Goal: Task Accomplishment & Management: Use online tool/utility

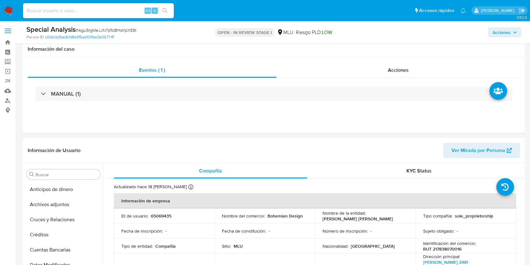
select select "10"
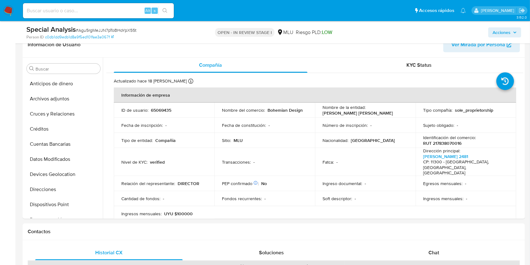
scroll to position [379, 0]
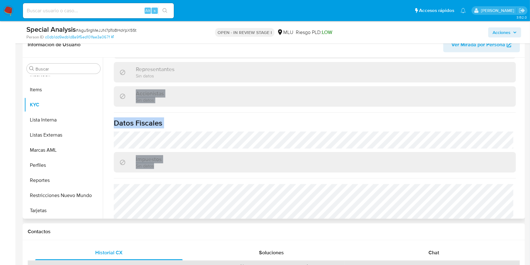
drag, startPoint x: 524, startPoint y: 185, endPoint x: 517, endPoint y: 68, distance: 117.2
click at [516, 66] on div "Buscar Anticipos de dinero Archivos adjuntos Cruces y Relaciones Créditos Cuent…" at bounding box center [274, 138] width 503 height 161
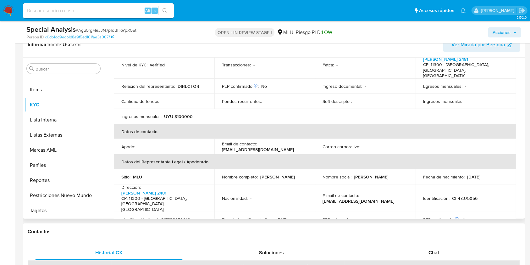
scroll to position [0, 0]
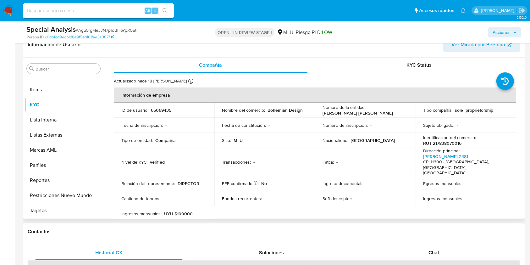
drag, startPoint x: 395, startPoint y: 111, endPoint x: 321, endPoint y: 114, distance: 74.6
click at [321, 114] on td "Nombre de la entidad : VARELA CHUMKER MARTIN FABIAN" at bounding box center [365, 110] width 101 height 15
copy p "VARELA CHUMKER MARTIN FABIAN"
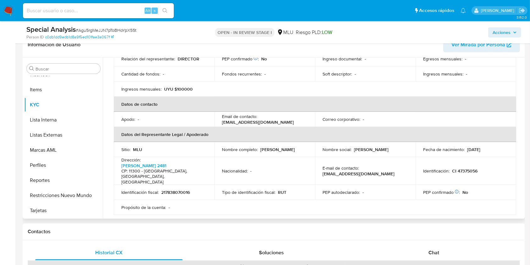
scroll to position [128, 0]
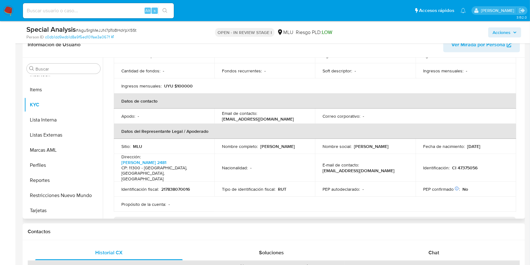
drag, startPoint x: 521, startPoint y: 101, endPoint x: 521, endPoint y: 139, distance: 37.4
click at [521, 139] on div "Actualizado hace 18 días Creado: 11/11/2021 14:38:19 Actualizado: 25/07/2025 15…" at bounding box center [314, 212] width 417 height 535
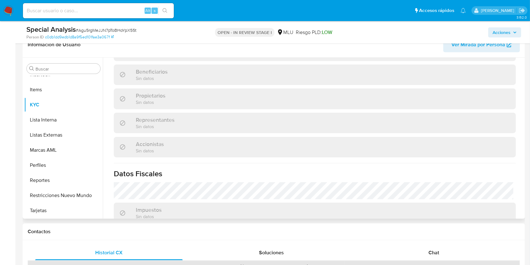
scroll to position [379, 0]
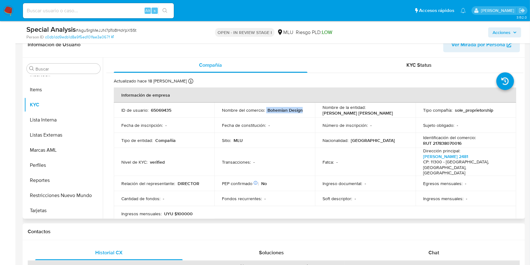
drag, startPoint x: 266, startPoint y: 110, endPoint x: 300, endPoint y: 110, distance: 34.3
click at [300, 110] on div "Nombre del comercio : Bohemian Design" at bounding box center [265, 110] width 86 height 6
copy div "Bohemian Design"
click at [184, 211] on p "UYU $100000" at bounding box center [178, 214] width 29 height 6
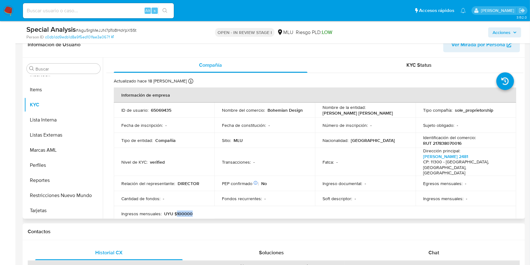
copy p "100000"
click at [37, 169] on button "Perfiles" at bounding box center [61, 165] width 74 height 15
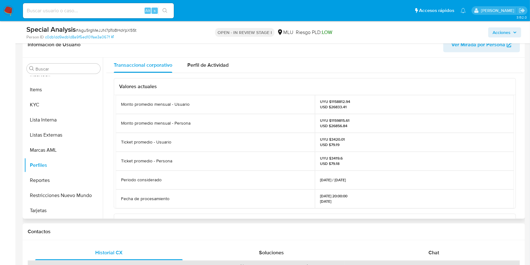
click at [337, 120] on p "UYU $1159815.61 USD $26856.84" at bounding box center [335, 123] width 30 height 10
copy p "1159815.61"
click at [49, 100] on button "KYC" at bounding box center [61, 104] width 74 height 15
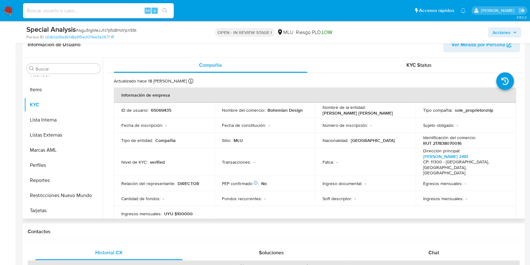
drag, startPoint x: 321, startPoint y: 113, endPoint x: 392, endPoint y: 114, distance: 71.7
click at [392, 114] on td "Nombre de la entidad : VARELA CHUMKER MARTIN FABIAN" at bounding box center [365, 110] width 101 height 15
copy p "VARELA CHUMKER MARTIN FABIAN"
click at [443, 143] on p "RUT 217838070016" at bounding box center [442, 143] width 38 height 6
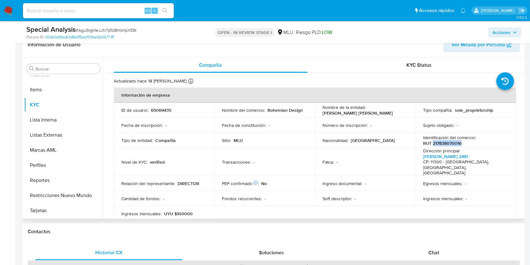
copy p "217838070016"
drag, startPoint x: 302, startPoint y: 111, endPoint x: 267, endPoint y: 112, distance: 34.9
click at [267, 112] on div "Nombre del comercio : Bohemian Design" at bounding box center [265, 110] width 86 height 6
copy p "Bohemian Design"
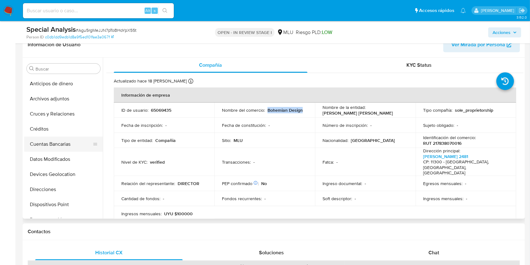
click at [56, 147] on button "Cuentas Bancarias" at bounding box center [61, 143] width 74 height 15
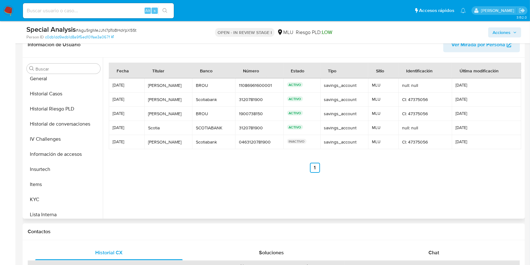
scroll to position [208, 0]
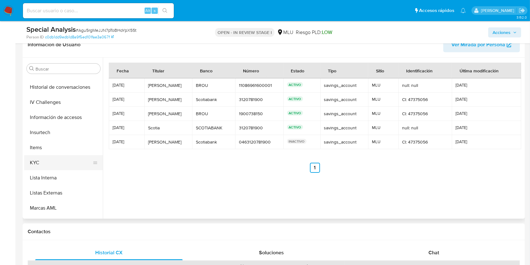
click at [42, 157] on button "KYC" at bounding box center [61, 162] width 74 height 15
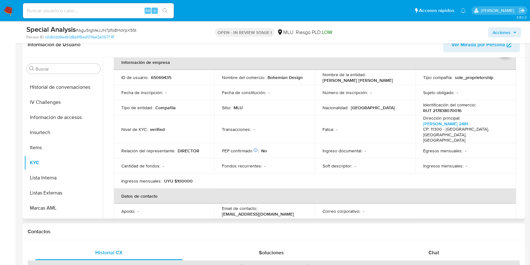
scroll to position [32, 0]
drag, startPoint x: 520, startPoint y: 97, endPoint x: 524, endPoint y: 140, distance: 43.5
click at [523, 146] on div "Compañía KYC Status Actualizado hace 18 días Creado: 11/11/2021 14:38:19 Actual…" at bounding box center [313, 138] width 421 height 161
click at [524, 118] on div "Buscar Anticipos de dinero Archivos adjuntos Cruces y Relaciones Créditos Cuent…" at bounding box center [274, 138] width 503 height 161
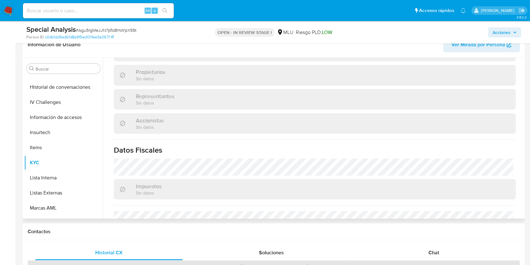
scroll to position [379, 0]
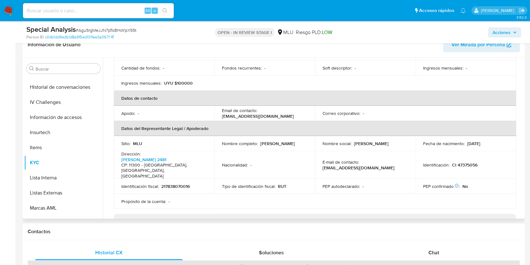
scroll to position [0, 0]
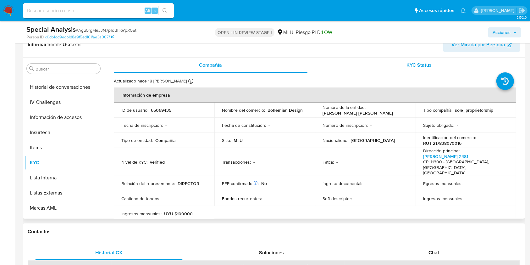
click at [397, 66] on div "KYC Status" at bounding box center [420, 65] width 194 height 15
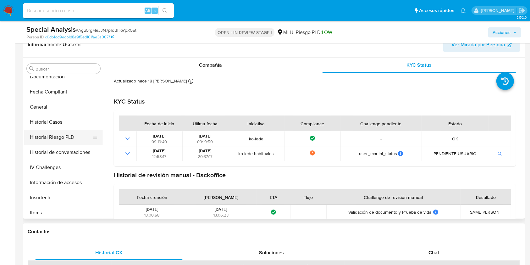
scroll to position [141, 0]
click at [78, 125] on button "Historial Casos" at bounding box center [61, 123] width 74 height 15
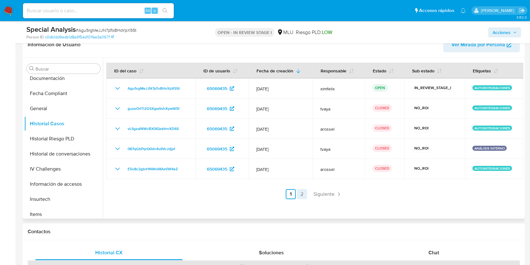
click at [304, 196] on link "2" at bounding box center [302, 194] width 10 height 10
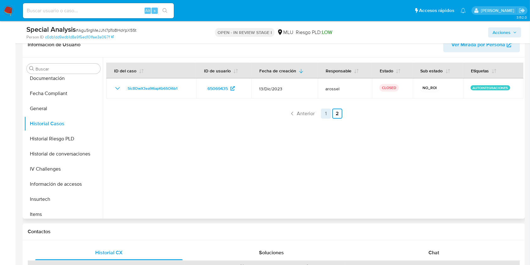
click at [325, 116] on link "1" at bounding box center [326, 114] width 10 height 10
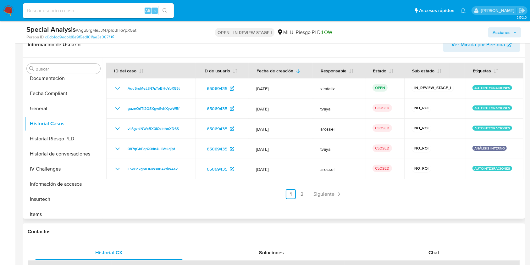
scroll to position [266, 0]
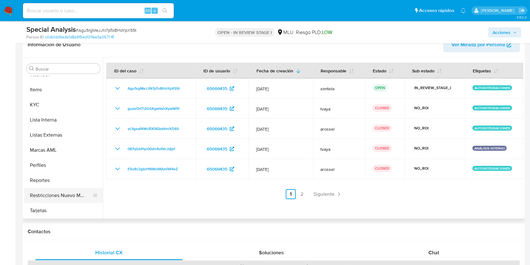
click at [63, 194] on button "Restricciones Nuevo Mundo" at bounding box center [61, 195] width 74 height 15
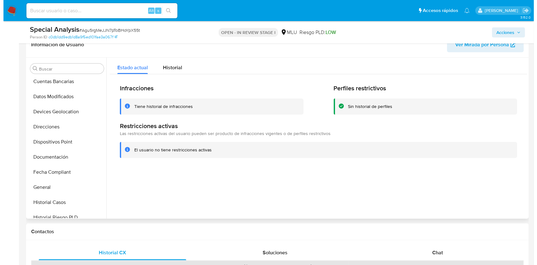
scroll to position [0, 0]
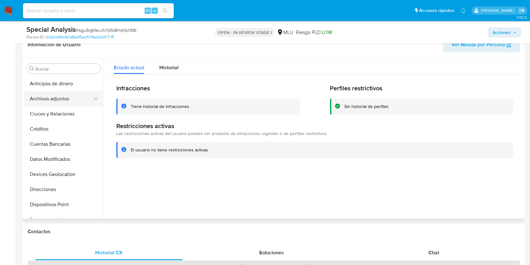
click at [54, 95] on button "Archivos adjuntos" at bounding box center [61, 98] width 74 height 15
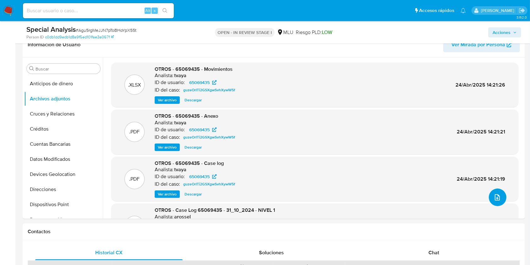
click at [496, 196] on icon "upload-file" at bounding box center [498, 197] width 8 height 8
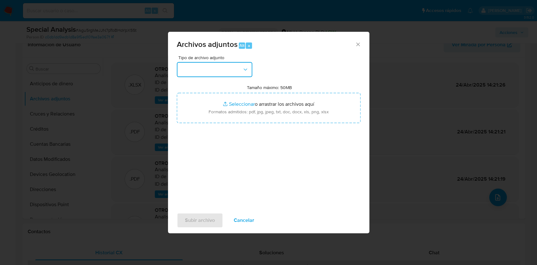
click at [214, 65] on button "button" at bounding box center [214, 69] width 75 height 15
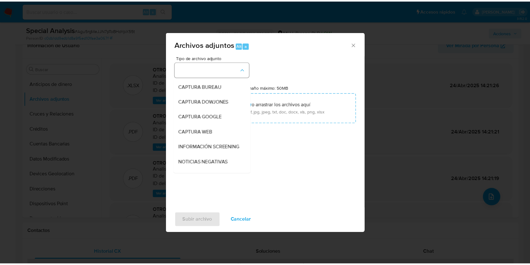
scroll to position [48, 0]
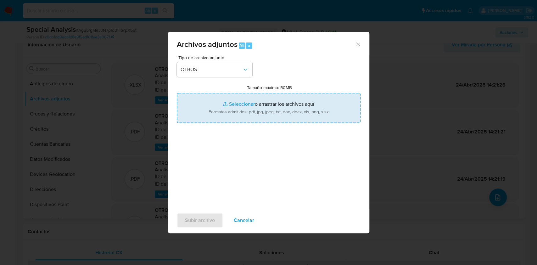
type input "C:\fakepath\CASE LOG 65069435 11_08_2025 - NIVEL 1.pdf"
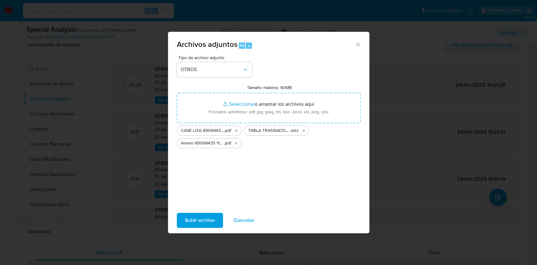
click at [195, 219] on span "Subir archivo" at bounding box center [200, 220] width 30 height 14
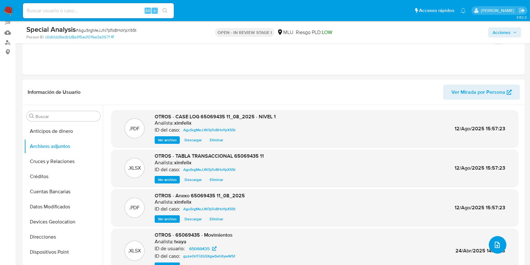
scroll to position [55, 0]
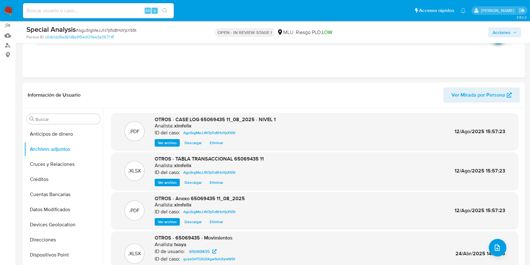
click at [511, 31] on span "Acciones" at bounding box center [505, 32] width 24 height 9
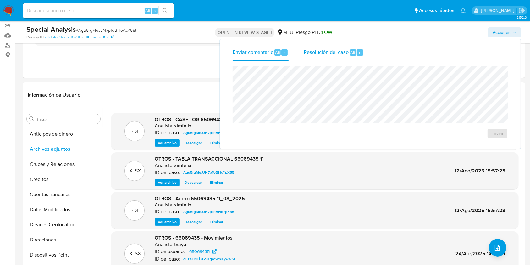
click at [351, 51] on span "Alt" at bounding box center [353, 52] width 5 height 6
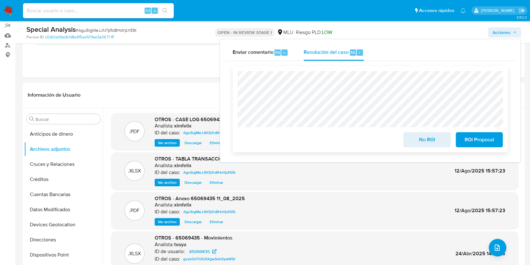
click at [428, 141] on span "No ROI" at bounding box center [427, 140] width 31 height 14
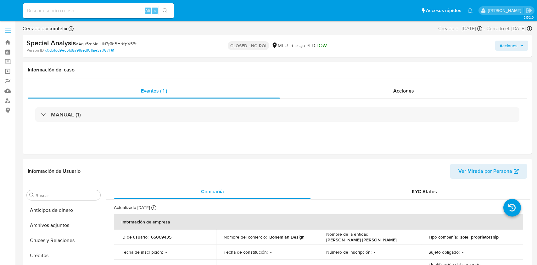
select select "10"
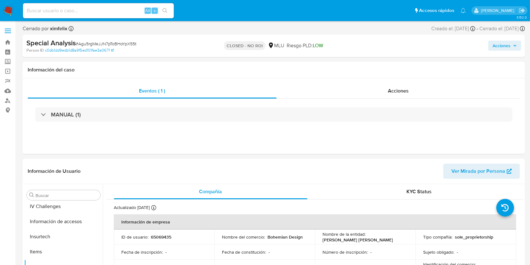
scroll to position [266, 0]
click at [75, 17] on div "Alt s" at bounding box center [98, 10] width 151 height 15
click at [75, 15] on div "Alt s" at bounding box center [98, 10] width 151 height 15
click at [83, 13] on input at bounding box center [98, 11] width 151 height 8
paste input "qSBB29gNId8VB3KFkJJaal2G"
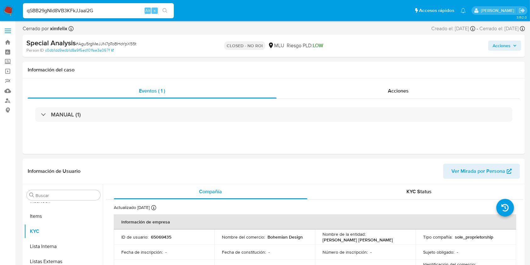
type input "qSBB29gNId8VB3KFkJJaal2G"
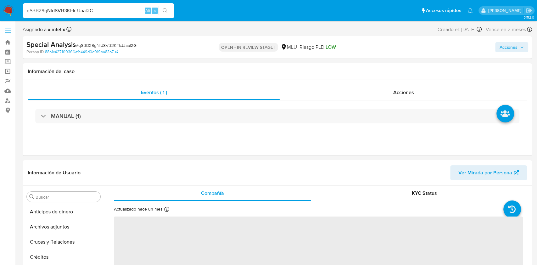
select select "10"
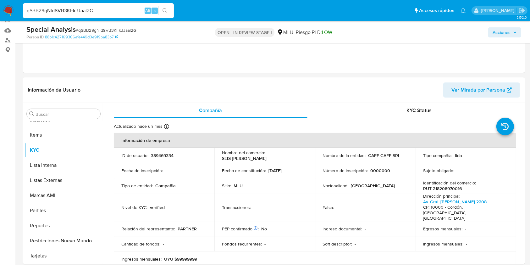
scroll to position [73, 0]
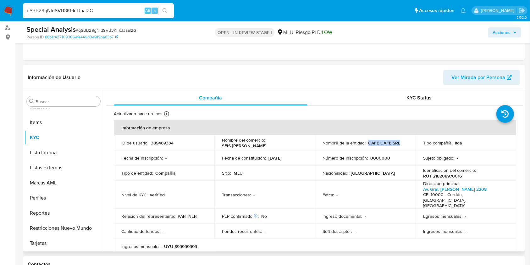
drag, startPoint x: 404, startPoint y: 141, endPoint x: 367, endPoint y: 143, distance: 37.1
click at [367, 143] on div "Nombre de la entidad : CAFE CAFE SRL" at bounding box center [366, 143] width 86 height 6
copy p "CAFE CAFE SRL"
click at [455, 176] on p "RUT 218208970016" at bounding box center [442, 176] width 39 height 6
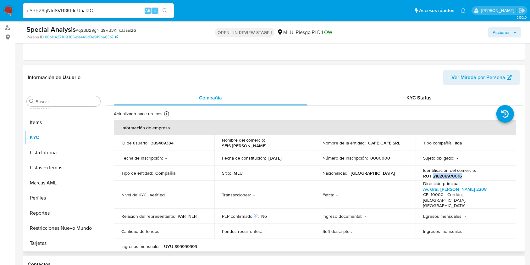
copy p "218208970016"
click at [475, 81] on span "Ver Mirada por Persona" at bounding box center [479, 77] width 54 height 15
drag, startPoint x: 523, startPoint y: 102, endPoint x: 531, endPoint y: 207, distance: 105.6
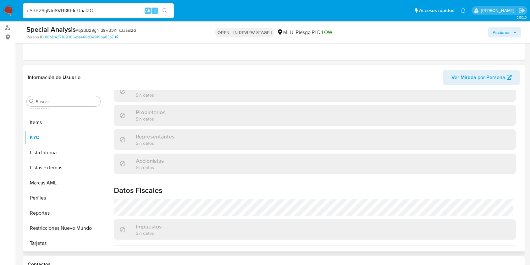
scroll to position [368, 0]
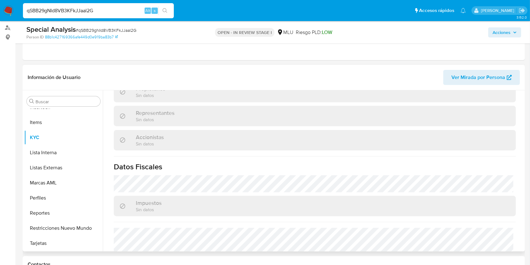
drag, startPoint x: 521, startPoint y: 215, endPoint x: 523, endPoint y: 200, distance: 15.2
click at [523, 200] on div "Compañía KYC Status Actualizado hace un mes Creado: 16/05/2022 02:17:09 Actuali…" at bounding box center [313, 170] width 421 height 161
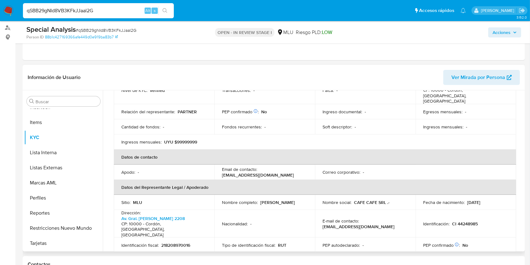
scroll to position [0, 0]
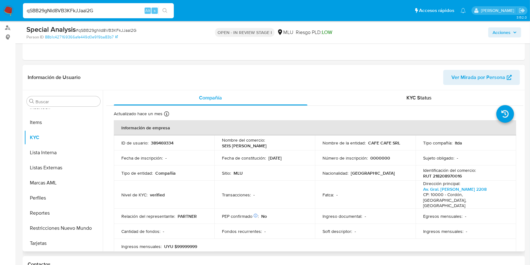
click at [167, 145] on p "389469334" at bounding box center [162, 143] width 23 height 6
copy p "389469334"
drag, startPoint x: 400, startPoint y: 142, endPoint x: 368, endPoint y: 144, distance: 32.4
click at [368, 144] on div "Nombre de la entidad : CAFE CAFE SRL" at bounding box center [366, 143] width 86 height 6
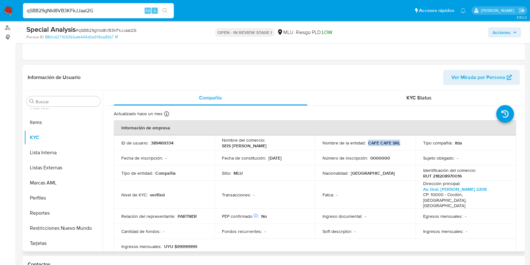
copy p "CAFE CAFE SRL"
drag, startPoint x: 297, startPoint y: 143, endPoint x: 267, endPoint y: 144, distance: 29.9
click at [267, 144] on div "Nombre del comercio : SEIS MONTES" at bounding box center [265, 142] width 86 height 11
copy p "SEIS MONTES"
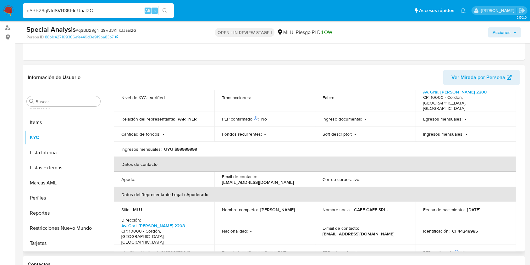
scroll to position [103, 0]
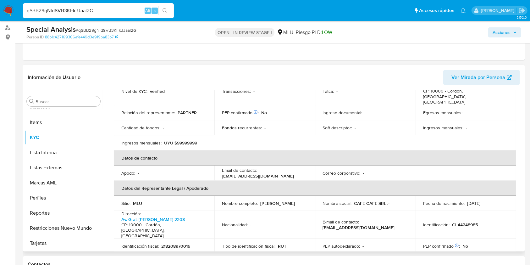
drag, startPoint x: 293, startPoint y: 196, endPoint x: 222, endPoint y: 195, distance: 70.8
click at [222, 200] on div "Nombre completo : Francisco Julio Supervielle Martinez" at bounding box center [265, 203] width 86 height 6
copy p "Francisco Julio Supervielle Martinez"
click at [463, 211] on td "Identificación : CI 44248985" at bounding box center [466, 225] width 101 height 28
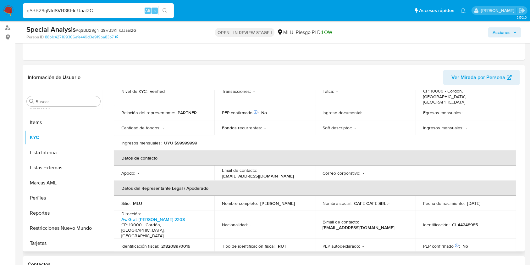
click at [463, 222] on p "CI 44248985" at bounding box center [465, 225] width 26 height 6
copy p "44248985"
drag, startPoint x: 521, startPoint y: 152, endPoint x: 523, endPoint y: 121, distance: 31.2
click at [523, 121] on div "Compañía KYC Status Actualizado hace un mes Creado: 16/05/2022 02:17:09 Actuali…" at bounding box center [313, 170] width 421 height 161
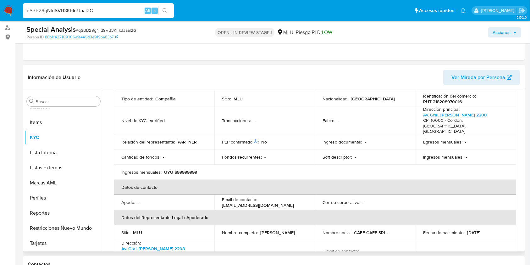
scroll to position [0, 0]
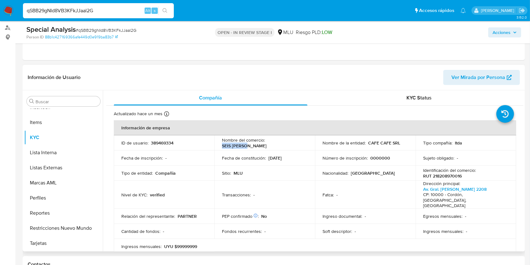
drag, startPoint x: 296, startPoint y: 142, endPoint x: 267, endPoint y: 143, distance: 29.3
click at [267, 143] on div "Nombre del comercio : SEIS MONTES" at bounding box center [265, 142] width 86 height 11
copy p "SEIS MONTES"
click at [64, 196] on button "Perfiles" at bounding box center [61, 197] width 74 height 15
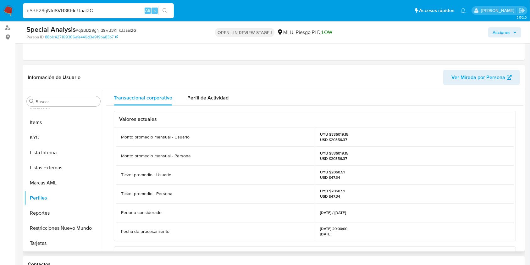
click at [337, 151] on p "UYU $886019.15 USD $20356.37" at bounding box center [334, 156] width 28 height 10
copy p "886019.15"
click at [61, 139] on button "KYC" at bounding box center [61, 137] width 74 height 15
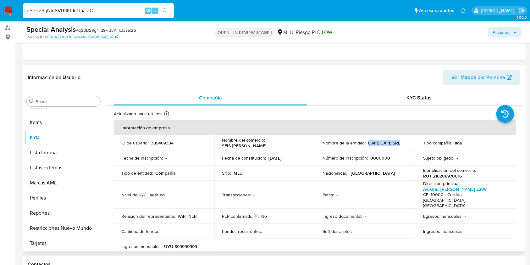
drag, startPoint x: 399, startPoint y: 143, endPoint x: 368, endPoint y: 145, distance: 31.2
click at [368, 145] on div "Nombre de la entidad : CAFE CAFE SRL" at bounding box center [366, 143] width 86 height 6
copy p "CAFE CAFE SRL"
drag, startPoint x: 297, startPoint y: 144, endPoint x: 266, endPoint y: 144, distance: 30.2
click at [266, 144] on div "Nombre del comercio : SEIS MONTES" at bounding box center [265, 142] width 86 height 11
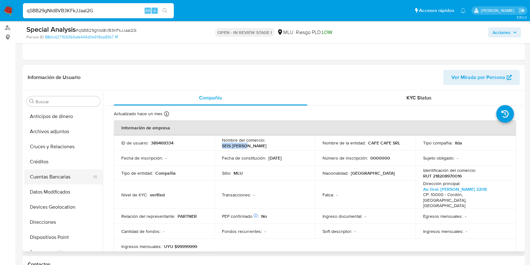
click at [59, 177] on button "Cuentas Bancarias" at bounding box center [61, 176] width 74 height 15
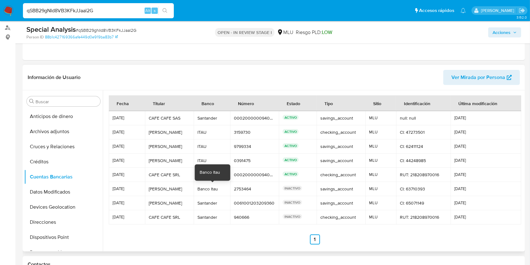
click at [202, 189] on div "Banco Itau" at bounding box center [212, 189] width 29 height 6
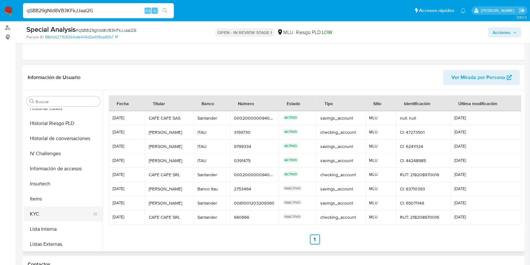
scroll to position [194, 0]
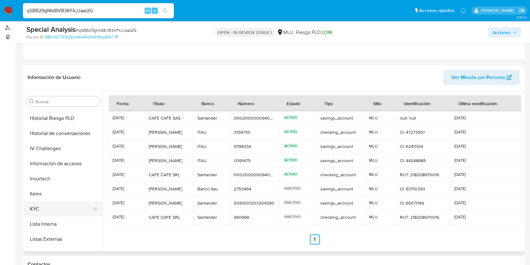
click at [47, 208] on button "KYC" at bounding box center [61, 208] width 74 height 15
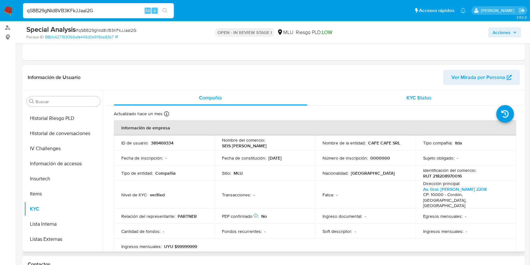
click at [520, 103] on button "KYC Status" at bounding box center [419, 97] width 209 height 15
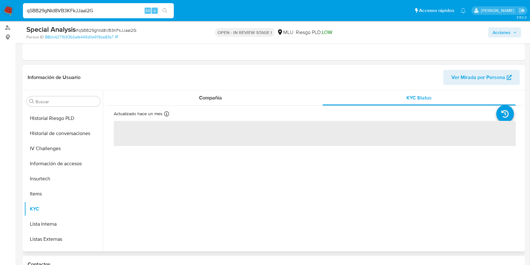
click at [192, 86] on div "Información de Usuario Ver Mirada por Persona" at bounding box center [274, 77] width 503 height 25
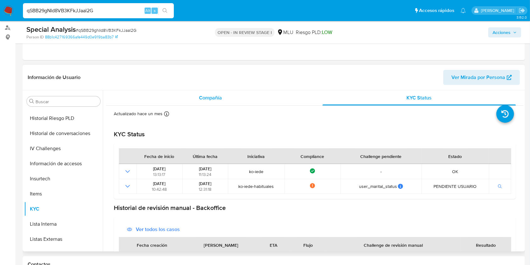
click at [227, 97] on div "Compañía" at bounding box center [211, 97] width 194 height 15
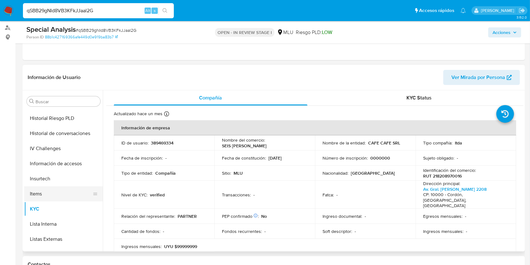
click at [98, 187] on button "Items" at bounding box center [61, 193] width 74 height 15
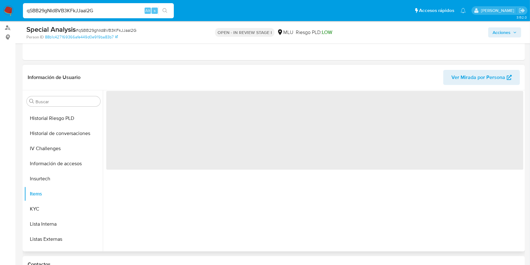
scroll to position [266, 0]
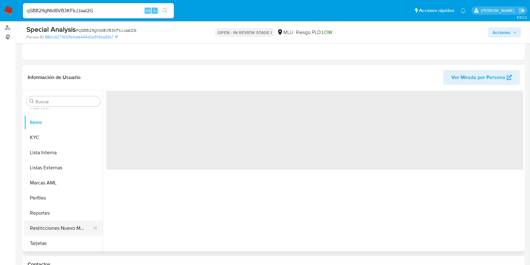
click at [65, 220] on button "Restricciones Nuevo Mundo" at bounding box center [61, 227] width 74 height 15
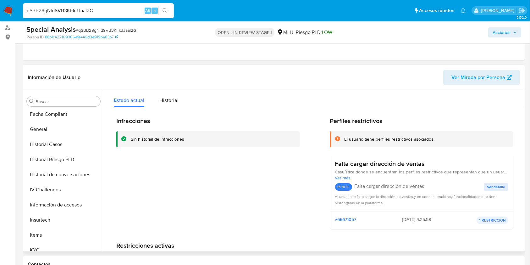
scroll to position [147, 0]
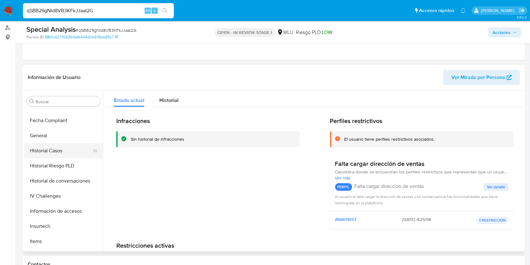
click at [70, 154] on button "Historial Casos" at bounding box center [61, 150] width 74 height 15
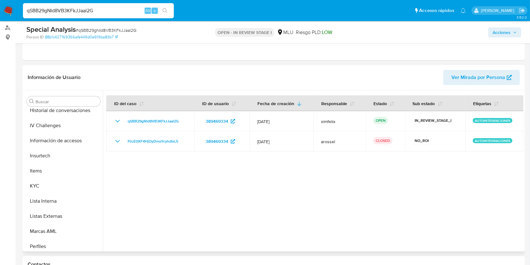
scroll to position [224, 0]
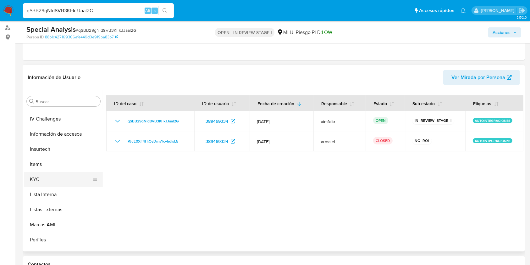
click at [57, 182] on button "KYC" at bounding box center [61, 179] width 74 height 15
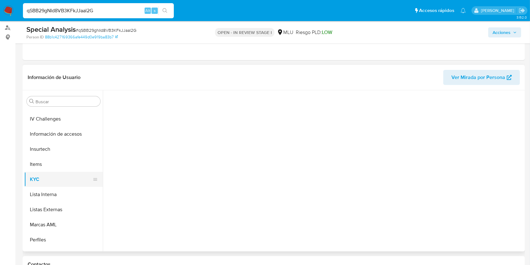
click at [57, 182] on button "KYC" at bounding box center [61, 179] width 74 height 15
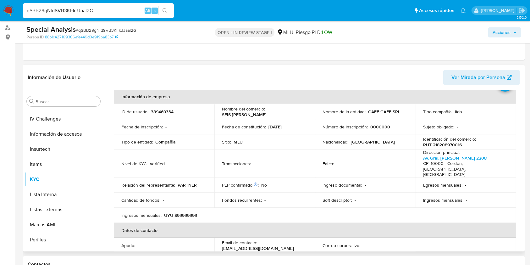
scroll to position [30, 0]
click at [453, 208] on table "Información de empresa ID de usuario : 389469334 Nombre del comercio : SEIS MON…" at bounding box center [315, 216] width 403 height 252
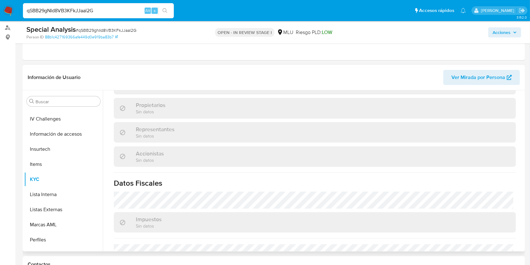
scroll to position [368, 0]
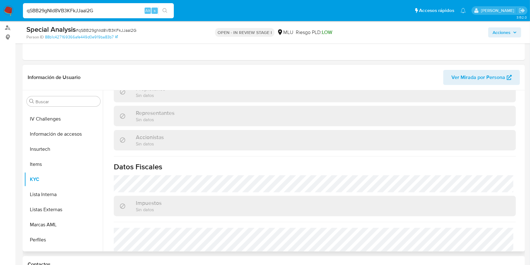
drag, startPoint x: 521, startPoint y: 226, endPoint x: 525, endPoint y: 206, distance: 21.1
click at [525, 206] on div "Buscar Anticipos de dinero Archivos adjuntos Cruces y Relaciones Créditos Cuent…" at bounding box center [274, 170] width 503 height 161
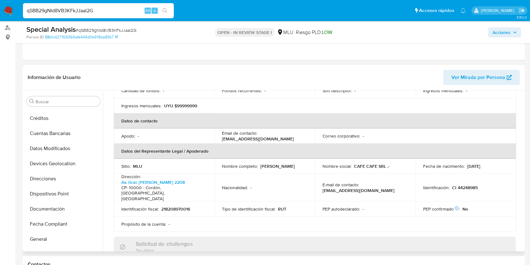
scroll to position [0, 0]
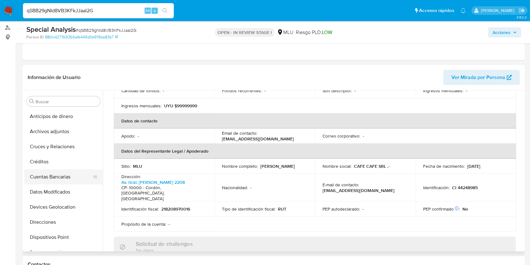
click at [56, 179] on button "Cuentas Bancarias" at bounding box center [61, 176] width 74 height 15
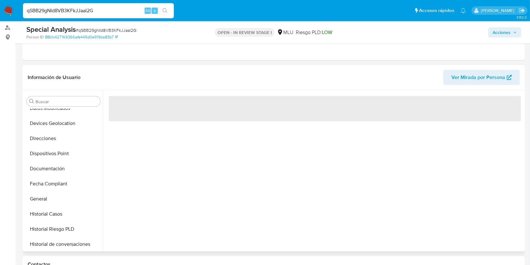
scroll to position [101, 0]
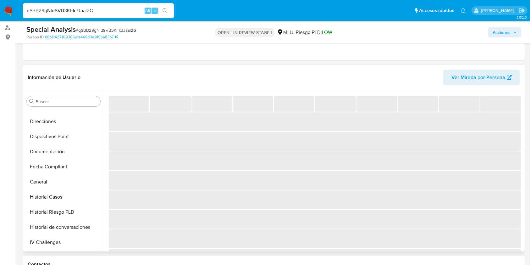
click at [56, 179] on button "General" at bounding box center [63, 181] width 79 height 15
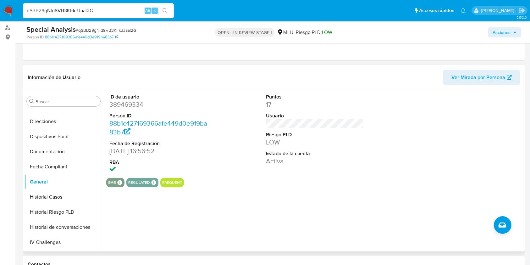
scroll to position [0, 0]
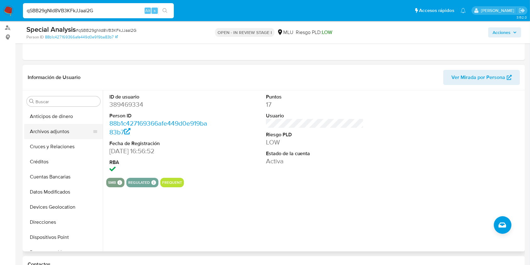
click at [63, 137] on button "Archivos adjuntos" at bounding box center [61, 131] width 74 height 15
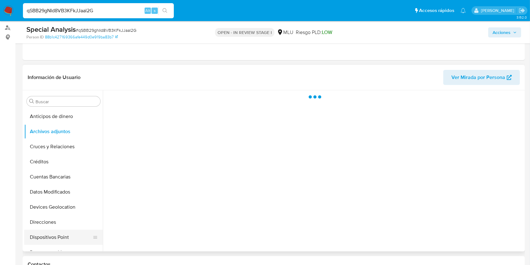
click at [62, 244] on button "Dispositivos Point" at bounding box center [61, 237] width 74 height 15
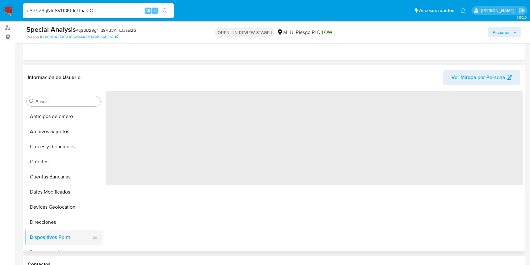
click at [62, 244] on button "Dispositivos Point" at bounding box center [61, 237] width 74 height 15
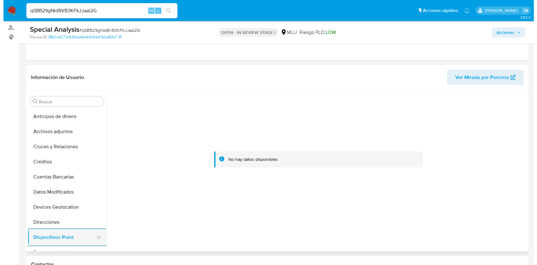
scroll to position [17, 0]
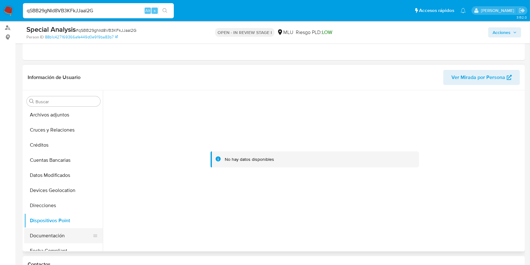
click at [66, 238] on button "Documentación" at bounding box center [61, 235] width 74 height 15
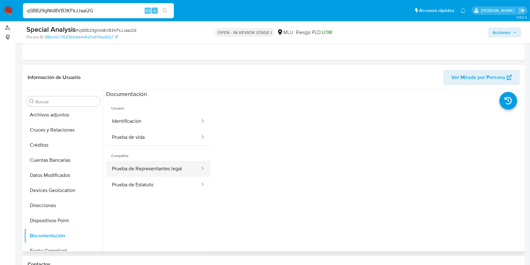
click at [185, 173] on button "Prueba de Representantes legal" at bounding box center [153, 169] width 94 height 16
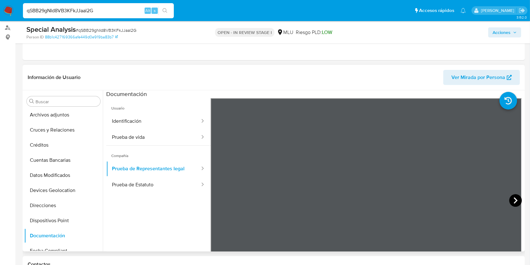
click at [509, 199] on icon at bounding box center [515, 200] width 13 height 13
click at [513, 196] on icon at bounding box center [515, 200] width 13 height 13
click at [511, 201] on icon at bounding box center [515, 200] width 13 height 13
click at [512, 201] on icon at bounding box center [515, 200] width 13 height 13
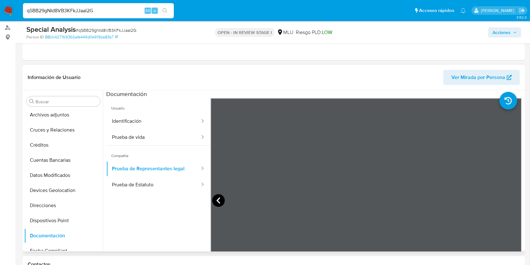
click at [224, 198] on icon at bounding box center [218, 200] width 13 height 13
click at [146, 180] on button "Prueba de Estatuto" at bounding box center [153, 185] width 94 height 16
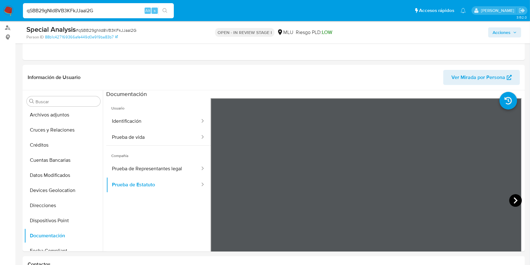
click at [513, 200] on icon at bounding box center [515, 200] width 13 height 13
click at [64, 113] on button "Archivos adjuntos" at bounding box center [61, 114] width 74 height 15
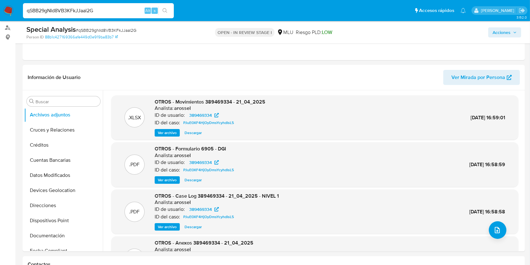
click at [507, 231] on div ".PDF OTROS - Case Log 389469334 - 21_04_2025 - NIVEL 1 Analista: arossel ID de …" at bounding box center [314, 211] width 407 height 45
click at [494, 230] on icon "upload-file" at bounding box center [498, 230] width 8 height 8
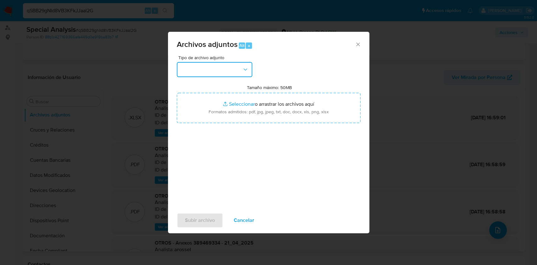
click at [206, 70] on button "button" at bounding box center [214, 69] width 75 height 15
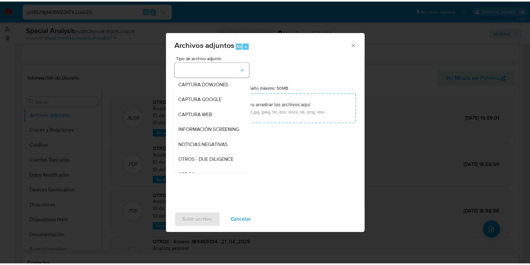
scroll to position [33, 0]
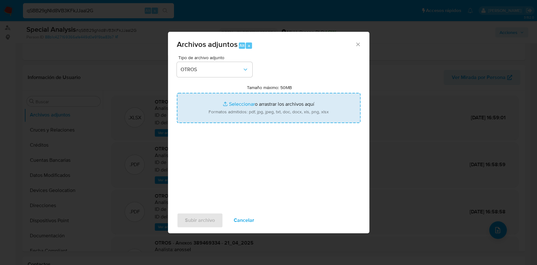
type input "C:\fakepath\CASE LOG 389469334 11_08_2025 - NIVEL 1.pdf"
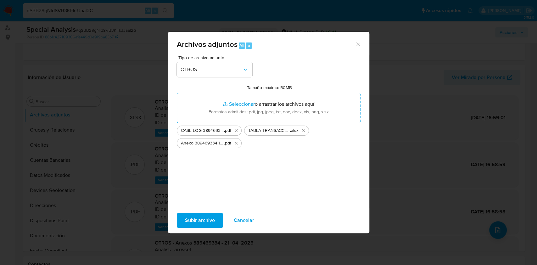
click at [199, 217] on span "Subir archivo" at bounding box center [200, 220] width 30 height 14
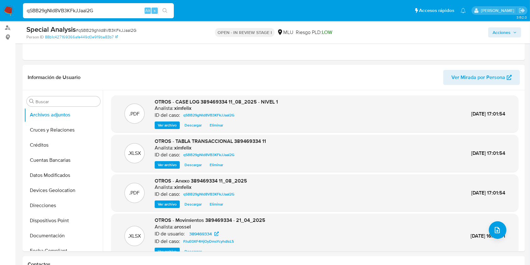
click at [509, 30] on span "Acciones" at bounding box center [502, 32] width 18 height 10
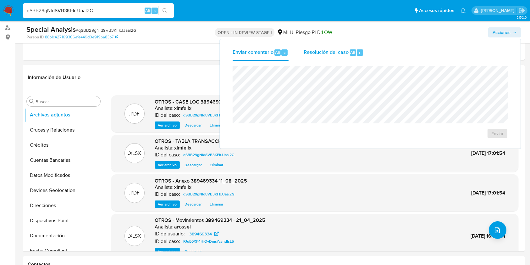
click at [328, 59] on div "Resolución del caso Alt r" at bounding box center [334, 52] width 60 height 16
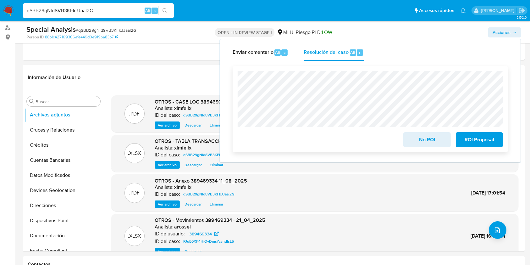
click at [416, 139] on span "No ROI" at bounding box center [427, 140] width 31 height 14
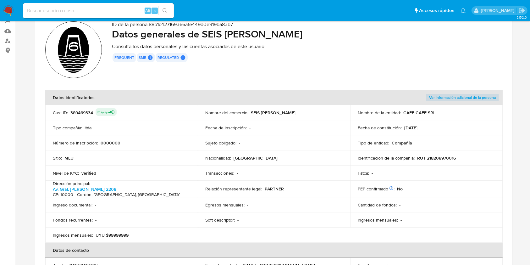
scroll to position [81, 0]
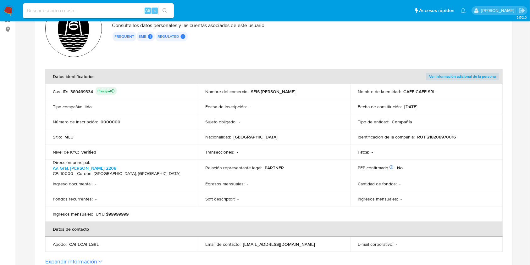
click at [441, 135] on p "RUT 218208970016" at bounding box center [436, 137] width 39 height 6
click at [440, 135] on p "RUT 218208970016" at bounding box center [436, 137] width 39 height 6
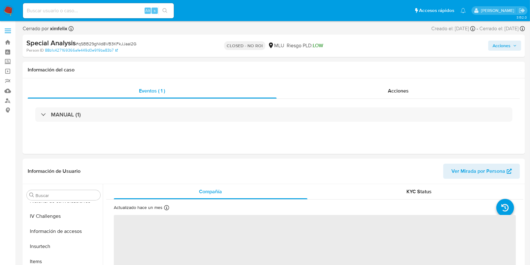
scroll to position [266, 0]
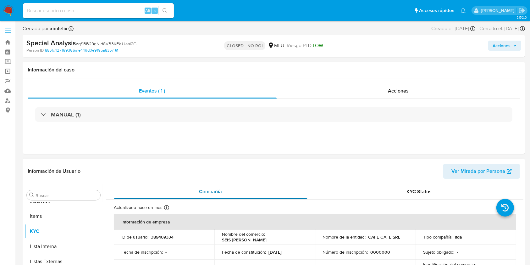
select select "10"
click at [97, 8] on input at bounding box center [98, 11] width 151 height 8
paste input "66POkTa4Eg0TuMI8wZvHDYZX"
type input "66POkTa4Eg0TuMI8wZvHDYZX"
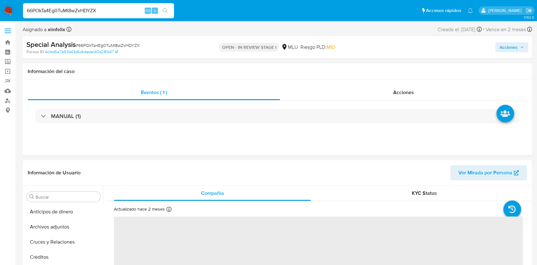
select select "10"
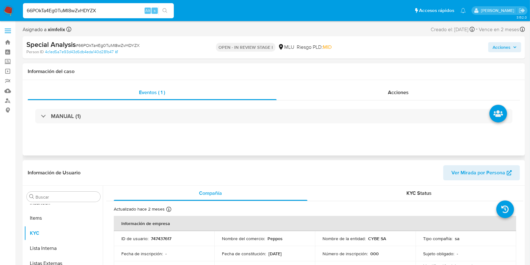
scroll to position [266, 0]
click at [474, 170] on span "Ver Mirada por Persona" at bounding box center [479, 172] width 54 height 15
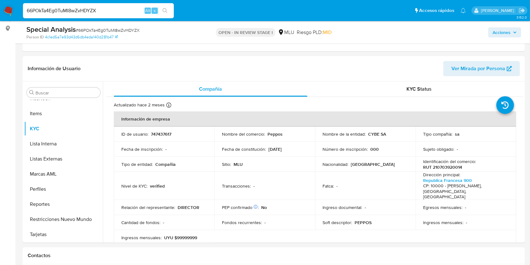
scroll to position [83, 0]
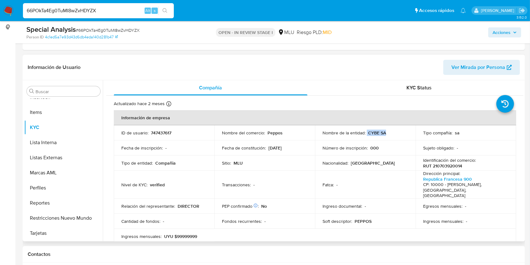
drag, startPoint x: 390, startPoint y: 129, endPoint x: 366, endPoint y: 129, distance: 24.2
click at [366, 129] on td "Nombre de la entidad : CYBE SA" at bounding box center [365, 132] width 101 height 15
copy div "CYBE SA"
click at [439, 165] on p "RUT 210703920014" at bounding box center [442, 166] width 39 height 6
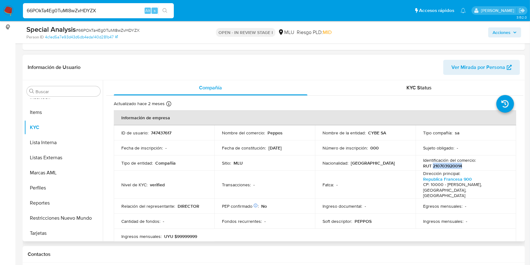
copy p "210703920014"
click at [520, 92] on button "KYC Status" at bounding box center [419, 87] width 209 height 15
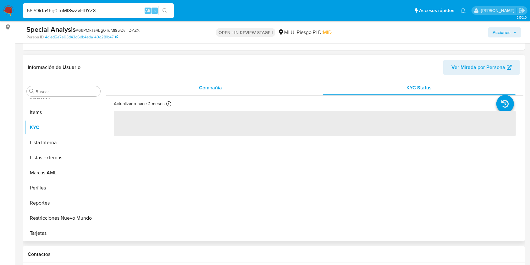
click at [218, 81] on div "Compañía" at bounding box center [211, 87] width 194 height 15
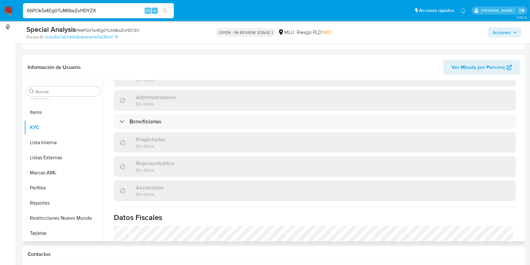
scroll to position [373, 0]
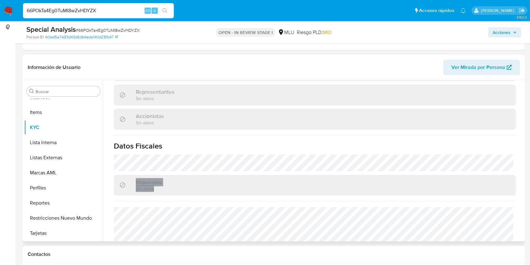
drag, startPoint x: 523, startPoint y: 202, endPoint x: 523, endPoint y: 133, distance: 68.9
click at [523, 133] on div "Compañía KYC Status Actualizado hace 2 meses Creado: 12/11/2021 08:49:17 Actual…" at bounding box center [313, 160] width 421 height 161
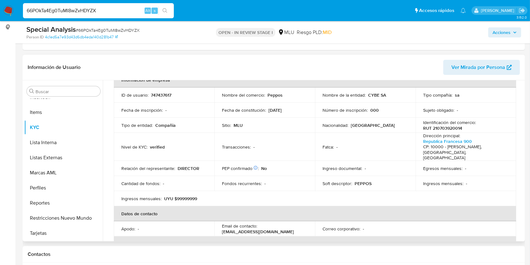
scroll to position [0, 0]
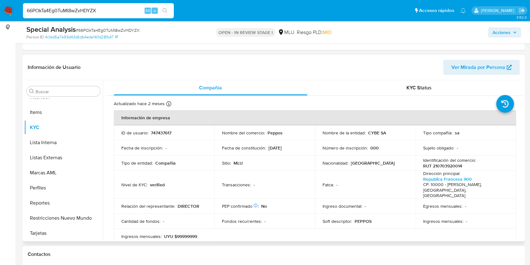
click at [270, 132] on p "Peppos" at bounding box center [275, 133] width 15 height 6
copy p "Peppos"
click at [274, 132] on p "Peppos" at bounding box center [275, 133] width 15 height 6
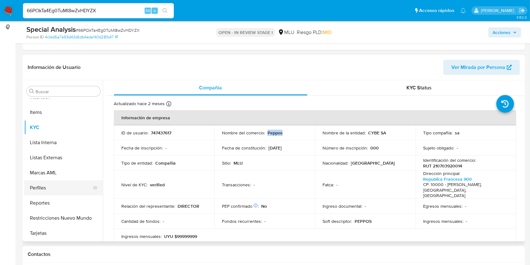
click at [55, 186] on button "Perfiles" at bounding box center [61, 187] width 74 height 15
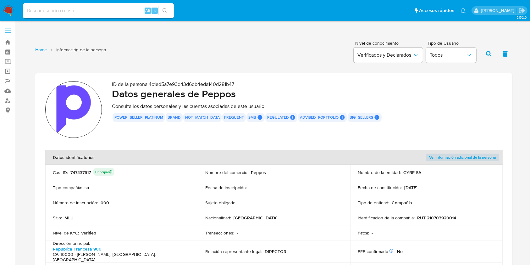
drag, startPoint x: 423, startPoint y: 173, endPoint x: 404, endPoint y: 172, distance: 18.6
click at [404, 172] on div "Nombre de la entidad : CYBE SA" at bounding box center [426, 173] width 137 height 6
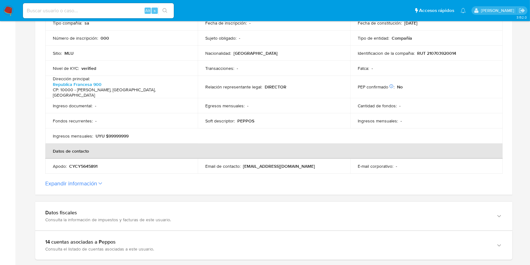
scroll to position [169, 0]
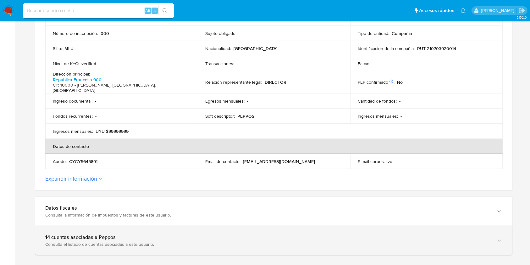
click at [404, 234] on div "14 cuentas asociadas a Peppos" at bounding box center [267, 237] width 445 height 6
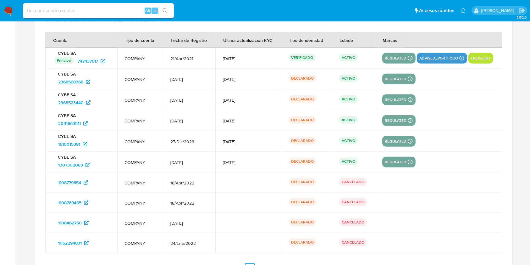
scroll to position [395, 0]
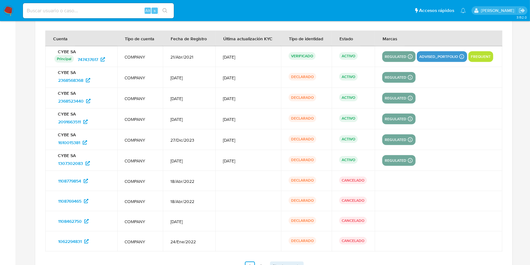
click at [282, 264] on span "Siguiente" at bounding box center [283, 266] width 21 height 5
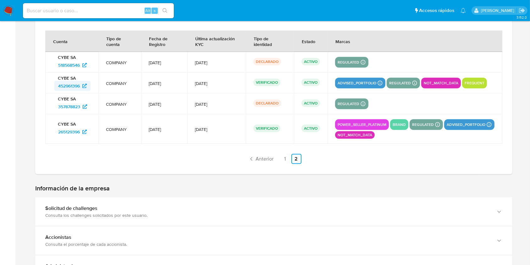
drag, startPoint x: 53, startPoint y: 81, endPoint x: 89, endPoint y: 82, distance: 36.5
click at [89, 82] on td "CYBE SA 452961396" at bounding box center [71, 83] width 53 height 21
drag, startPoint x: 95, startPoint y: 128, endPoint x: 52, endPoint y: 129, distance: 42.8
click at [52, 129] on td "CYBE SA 265129396" at bounding box center [71, 129] width 53 height 30
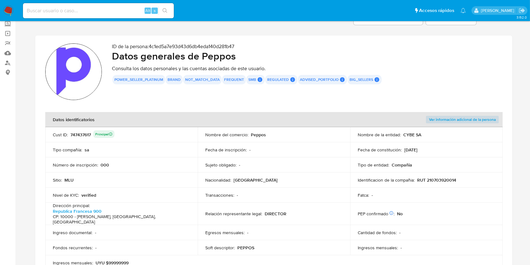
scroll to position [35, 0]
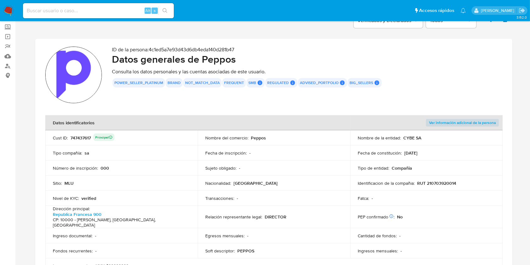
drag, startPoint x: 423, startPoint y: 140, endPoint x: 404, endPoint y: 138, distance: 19.2
click at [404, 138] on div "Nombre de la entidad : CYBE SA" at bounding box center [426, 138] width 137 height 6
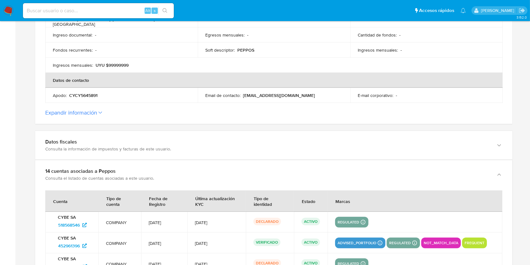
scroll to position [277, 0]
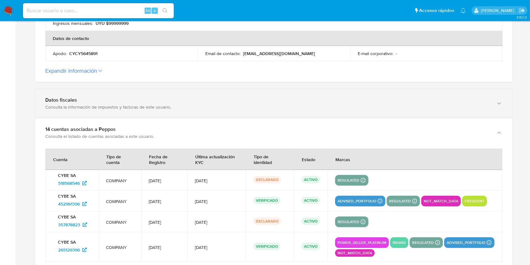
click at [284, 103] on div "Datos fiscales Consulta la información de impuestos y facturas de este usuario." at bounding box center [273, 103] width 477 height 29
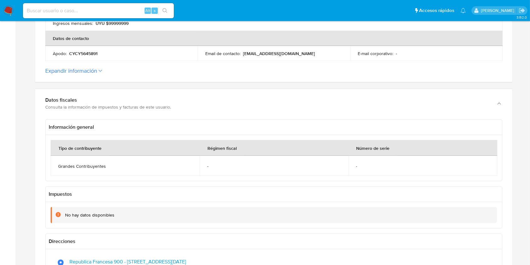
click at [217, 67] on label "Expandir información" at bounding box center [273, 70] width 457 height 7
click at [97, 67] on button "Expandir información" at bounding box center [71, 70] width 52 height 7
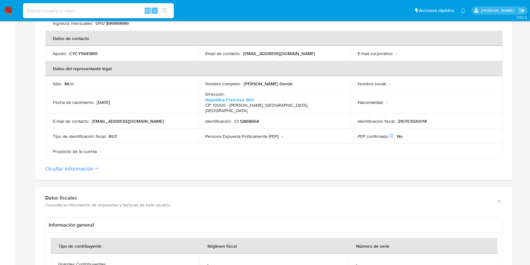
drag, startPoint x: 300, startPoint y: 76, endPoint x: 244, endPoint y: 75, distance: 56.0
click at [244, 81] on div "Nombre completo : Jorge Morris Bejar Dende" at bounding box center [273, 84] width 137 height 6
click at [254, 118] on p "CI 12868664" at bounding box center [246, 121] width 25 height 6
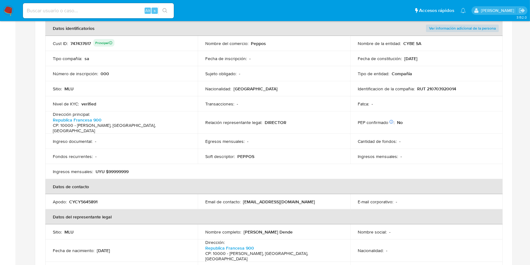
scroll to position [100, 0]
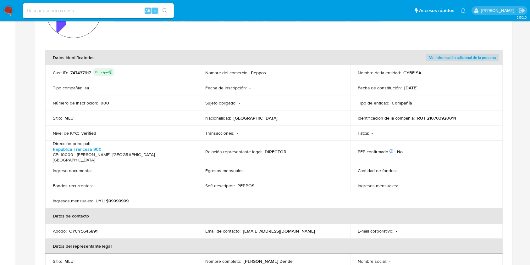
drag, startPoint x: 425, startPoint y: 72, endPoint x: 403, endPoint y: 72, distance: 22.0
click at [403, 72] on div "Nombre de la entidad : CYBE SA" at bounding box center [426, 73] width 137 height 6
drag, startPoint x: 462, startPoint y: 120, endPoint x: 417, endPoint y: 118, distance: 44.7
click at [417, 118] on td "Identificacion de la compañia : RUT 210703920014" at bounding box center [426, 117] width 153 height 15
click at [254, 71] on p "Peppos" at bounding box center [258, 73] width 15 height 6
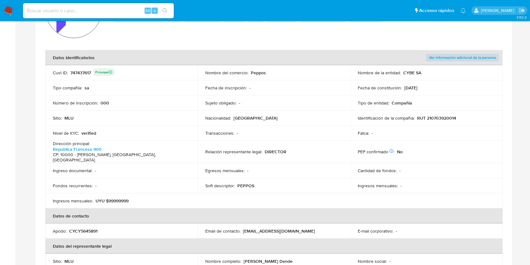
click at [254, 71] on p "Peppos" at bounding box center [258, 73] width 15 height 6
click at [83, 75] on div "747437617 Principal" at bounding box center [92, 72] width 44 height 9
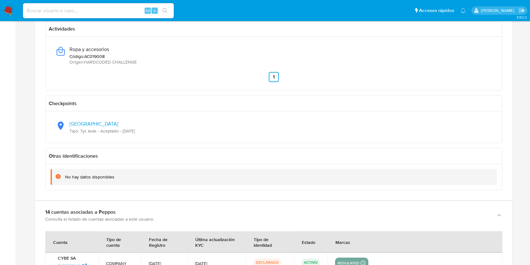
scroll to position [794, 0]
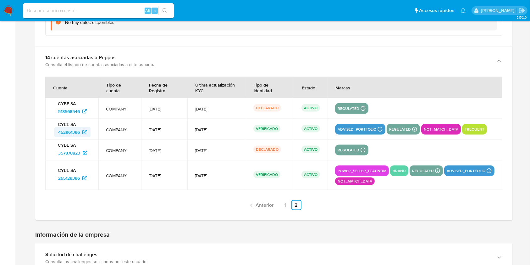
click at [64, 127] on span "452961396" at bounding box center [69, 132] width 22 height 10
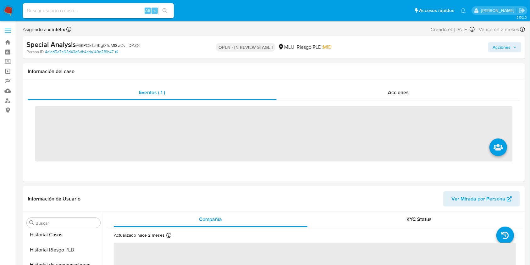
scroll to position [266, 0]
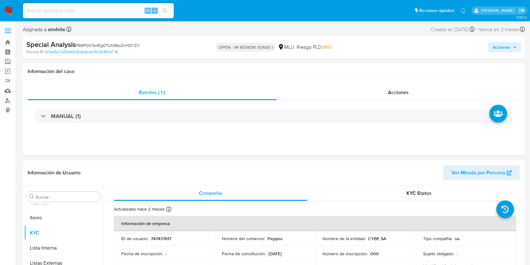
select select "10"
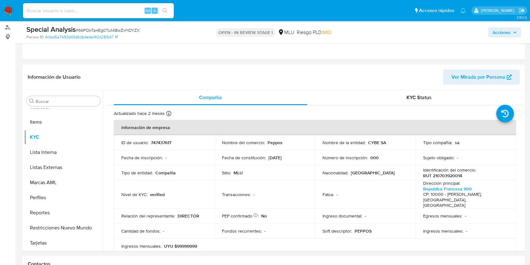
scroll to position [75, 0]
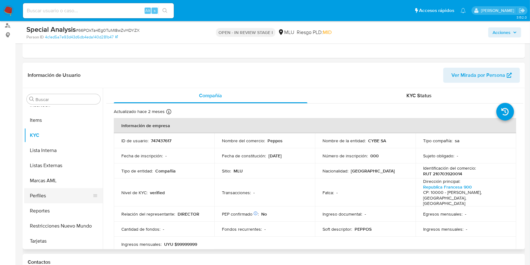
click at [47, 189] on button "Perfiles" at bounding box center [61, 195] width 74 height 15
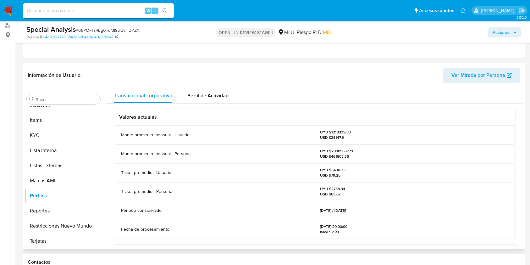
click at [337, 152] on p "UYU $20009637.79 USD $461808.36" at bounding box center [336, 153] width 33 height 10
copy p "20009637.79"
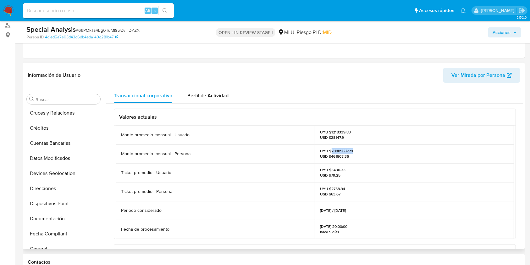
scroll to position [32, 0]
click at [61, 218] on button "Documentación" at bounding box center [61, 217] width 74 height 15
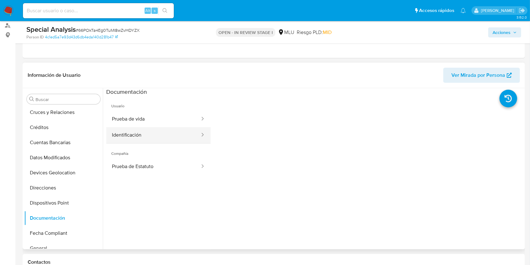
click at [182, 132] on button "Identificación" at bounding box center [153, 135] width 94 height 16
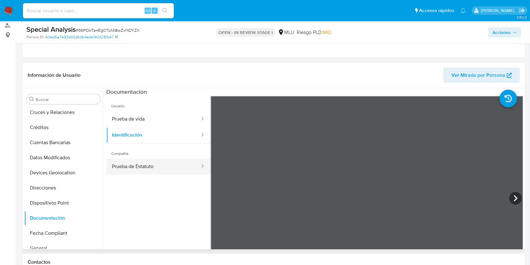
click at [181, 162] on button "Prueba de Estatuto" at bounding box center [153, 167] width 94 height 16
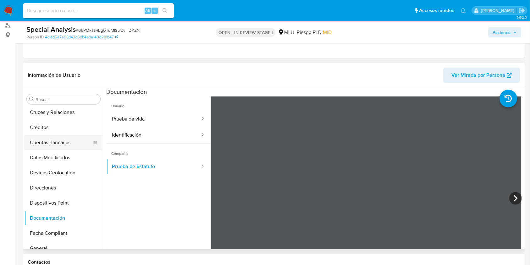
click at [56, 143] on button "Cuentas Bancarias" at bounding box center [61, 142] width 74 height 15
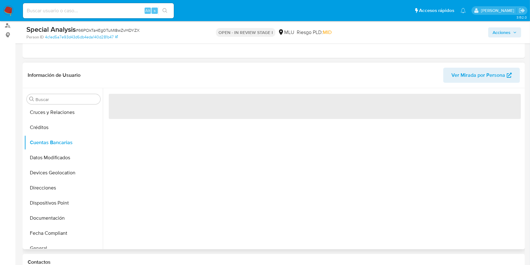
click at [216, 161] on div "‌" at bounding box center [313, 168] width 421 height 161
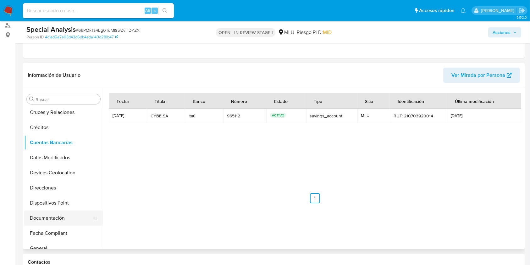
click at [64, 220] on button "Documentación" at bounding box center [61, 217] width 74 height 15
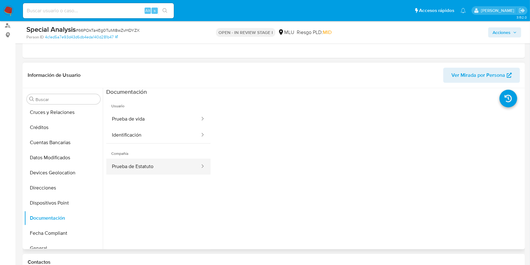
click at [166, 164] on button "Prueba de Estatuto" at bounding box center [153, 167] width 94 height 16
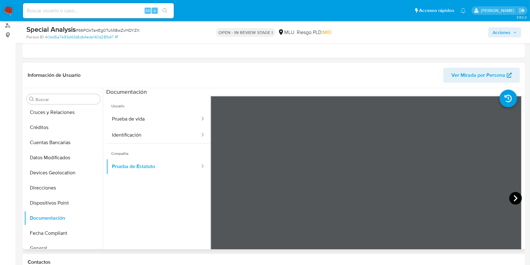
click at [513, 195] on icon at bounding box center [515, 198] width 13 height 13
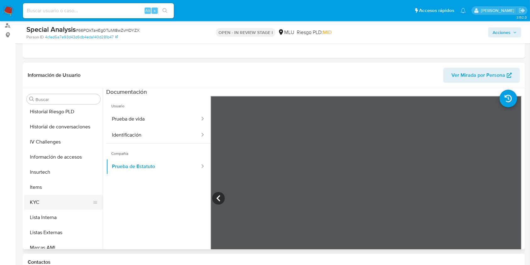
scroll to position [201, 0]
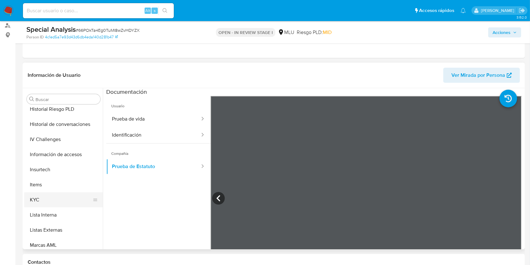
click at [55, 196] on button "KYC" at bounding box center [61, 199] width 74 height 15
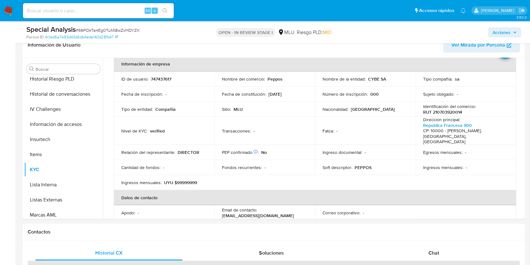
scroll to position [32, 0]
click at [477, 202] on table "Información de empresa ID de usuario : 747437617 Nombre del comercio : Peppos N…" at bounding box center [315, 181] width 403 height 252
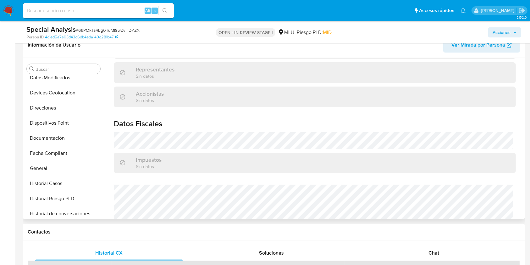
scroll to position [79, 0]
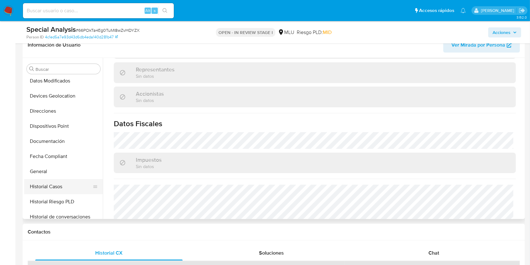
click at [71, 184] on button "Historial Casos" at bounding box center [61, 186] width 74 height 15
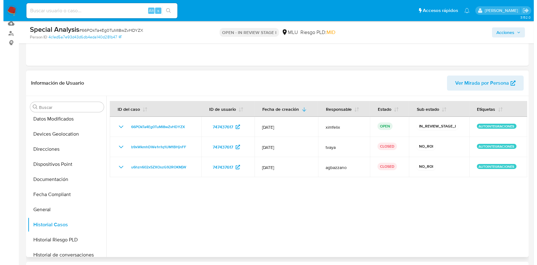
scroll to position [0, 0]
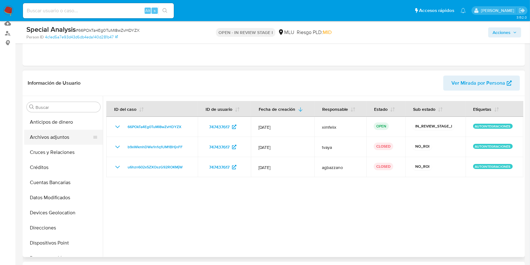
click at [67, 136] on button "Archivos adjuntos" at bounding box center [61, 137] width 74 height 15
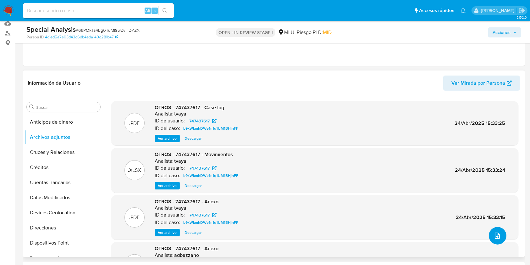
click at [500, 238] on button "upload-file" at bounding box center [498, 236] width 18 height 18
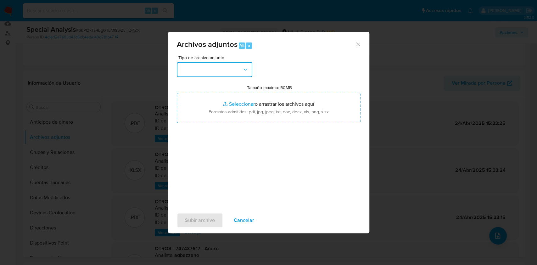
click at [224, 72] on button "button" at bounding box center [214, 69] width 75 height 15
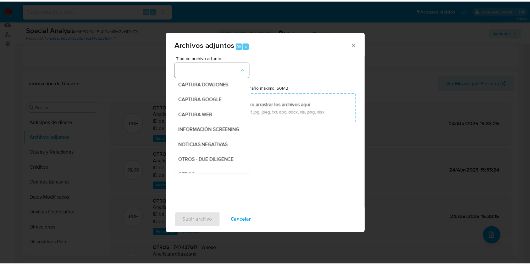
scroll to position [33, 0]
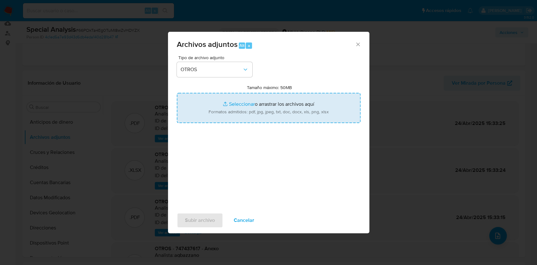
type input "C:\fakepath\TABLA TRANSACCIONAL 747437617 11.08.2025.xlsx"
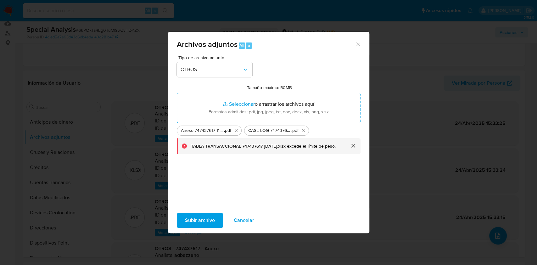
click at [355, 148] on button "cerrar" at bounding box center [352, 145] width 15 height 15
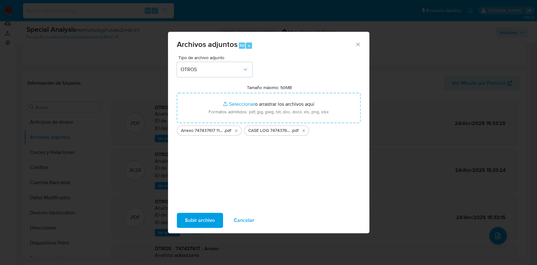
click at [191, 216] on span "Subir archivo" at bounding box center [200, 220] width 30 height 14
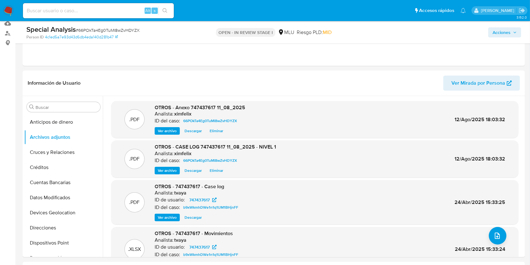
click at [503, 29] on span "Acciones" at bounding box center [502, 32] width 18 height 10
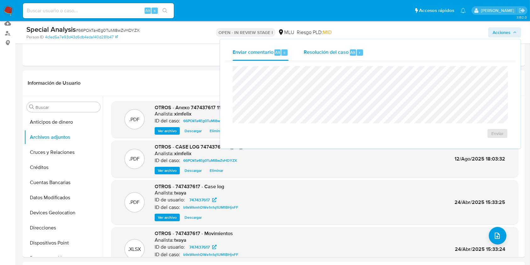
click at [346, 52] on span "Resolución del caso" at bounding box center [326, 51] width 45 height 7
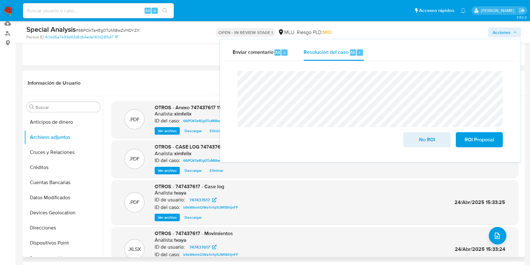
click at [165, 70] on div "Información de Usuario Ver Mirada por Persona" at bounding box center [274, 82] width 503 height 25
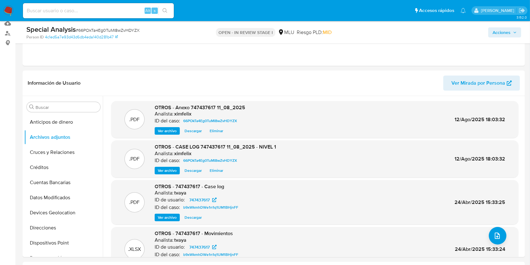
click at [495, 36] on span "Acciones" at bounding box center [502, 32] width 18 height 10
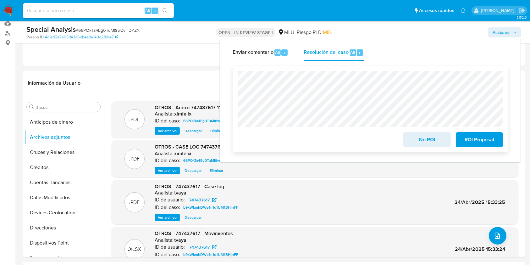
click at [418, 140] on span "No ROI" at bounding box center [427, 140] width 31 height 14
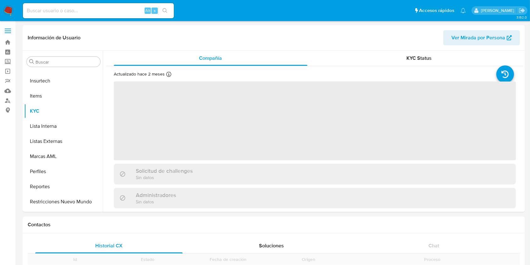
scroll to position [266, 0]
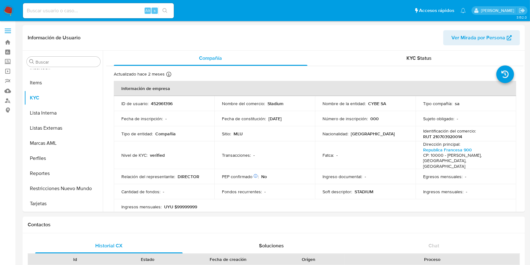
select select "10"
click at [141, 6] on div "Alt s" at bounding box center [98, 10] width 151 height 15
click at [118, 8] on input at bounding box center [98, 11] width 151 height 8
paste input "1964669297"
type input "1964669297"
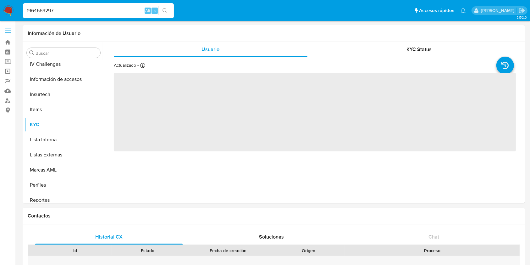
scroll to position [266, 0]
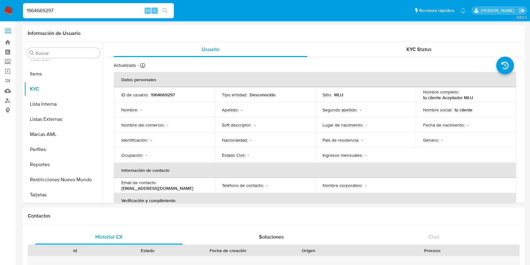
select select "10"
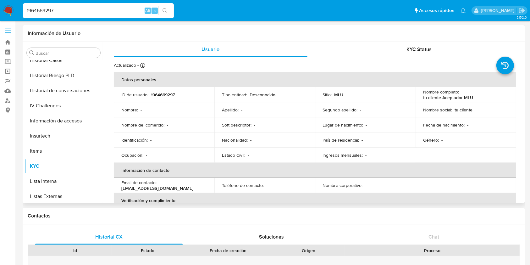
scroll to position [164, 0]
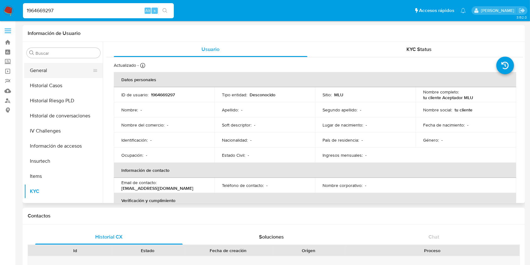
click at [50, 72] on button "General" at bounding box center [61, 70] width 74 height 15
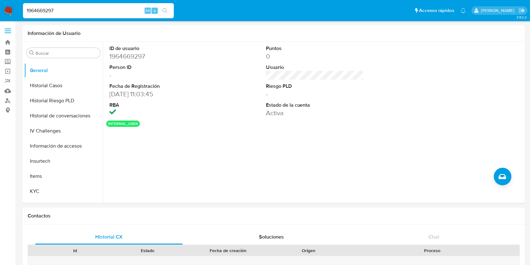
click at [106, 5] on div "1964669297 Alt s" at bounding box center [98, 10] width 151 height 15
click at [95, 8] on input "1964669297" at bounding box center [98, 11] width 151 height 8
paste input "280119535"
type input "280119535"
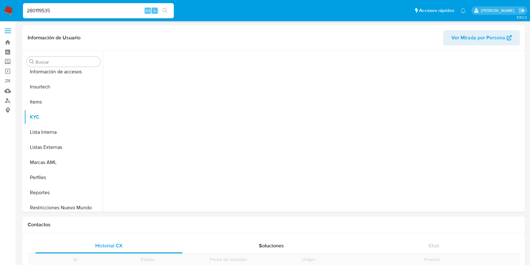
scroll to position [266, 0]
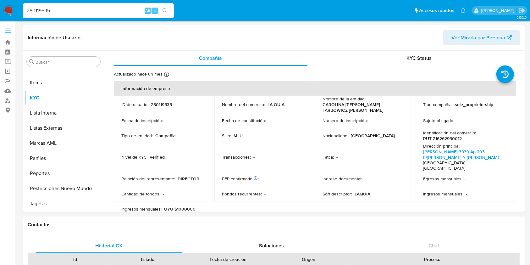
select select "10"
drag, startPoint x: 99, startPoint y: 8, endPoint x: 4, endPoint y: 10, distance: 94.7
click at [4, 10] on nav "Pausado Ver notificaciones 280119535 Alt s Accesos rápidos Presiona las siguien…" at bounding box center [265, 10] width 530 height 21
paste input "1669979887"
type input "1669979887"
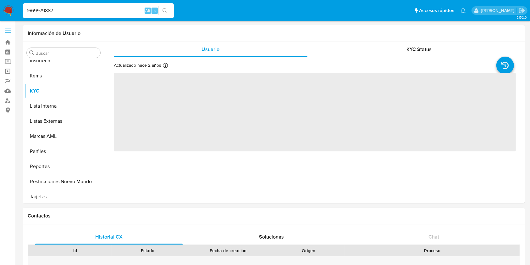
scroll to position [266, 0]
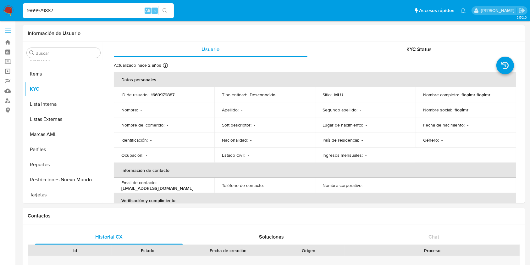
select select "10"
drag, startPoint x: 103, startPoint y: 160, endPoint x: 108, endPoint y: 112, distance: 48.3
click at [108, 112] on div "Usuario KYC Status Actualizado hace 2 años Creado: - Actualizado: [DATE] 16:23:…" at bounding box center [313, 122] width 421 height 161
click at [98, 107] on button "Lista Interna" at bounding box center [61, 104] width 74 height 15
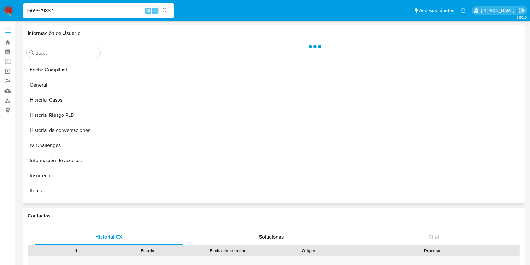
scroll to position [105, 0]
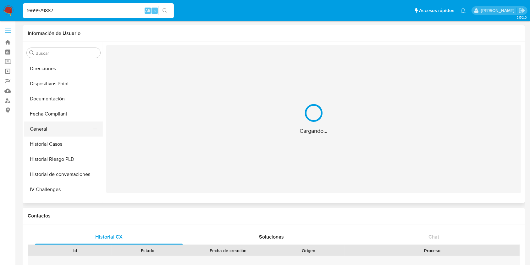
click at [57, 133] on button "General" at bounding box center [61, 128] width 74 height 15
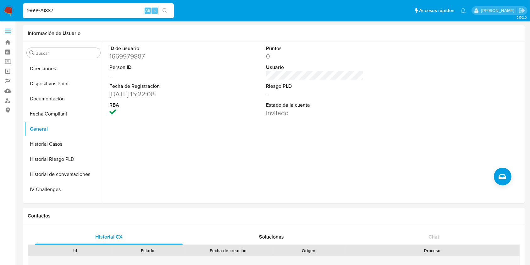
click at [67, 5] on div "1669979887 Alt s" at bounding box center [98, 10] width 151 height 15
click at [47, 9] on input "1669979887" at bounding box center [98, 11] width 151 height 8
paste input "92492007"
type input "1924920077"
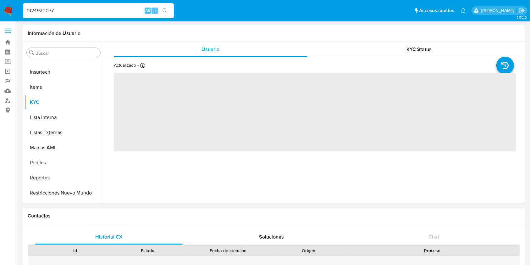
scroll to position [266, 0]
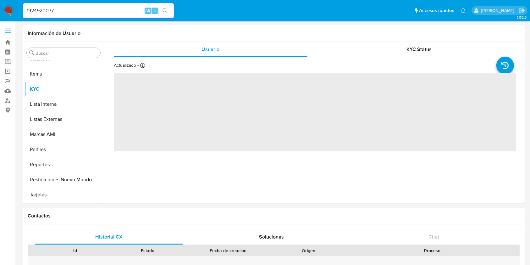
select select "10"
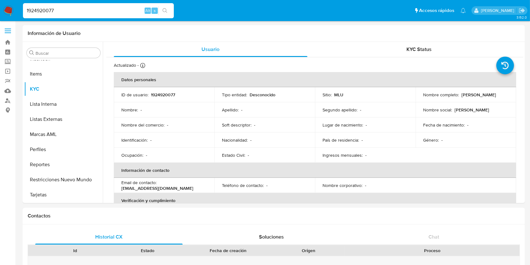
click at [39, 13] on input "1924920077" at bounding box center [98, 11] width 151 height 8
paste input "178643980"
type input "1178643980"
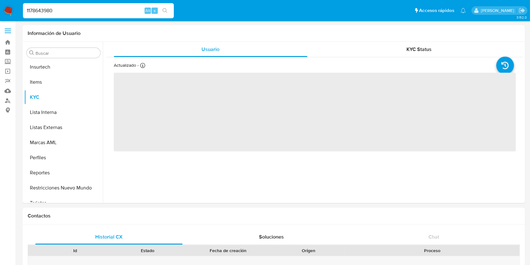
scroll to position [266, 0]
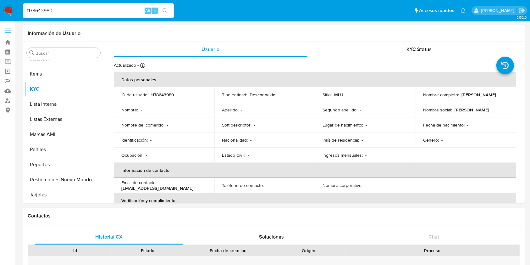
select select "10"
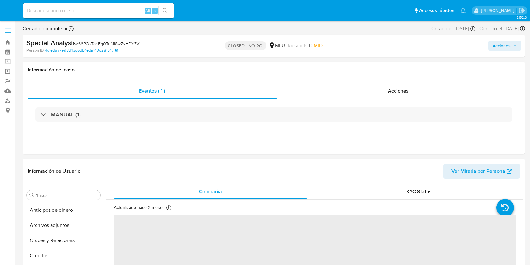
select select "10"
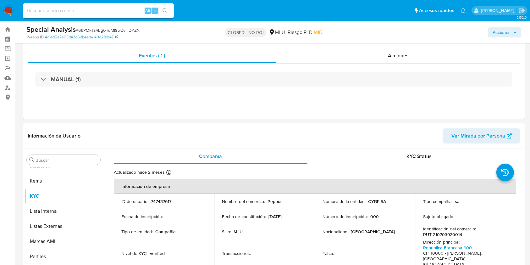
scroll to position [17, 0]
